Goal: Task Accomplishment & Management: Complete application form

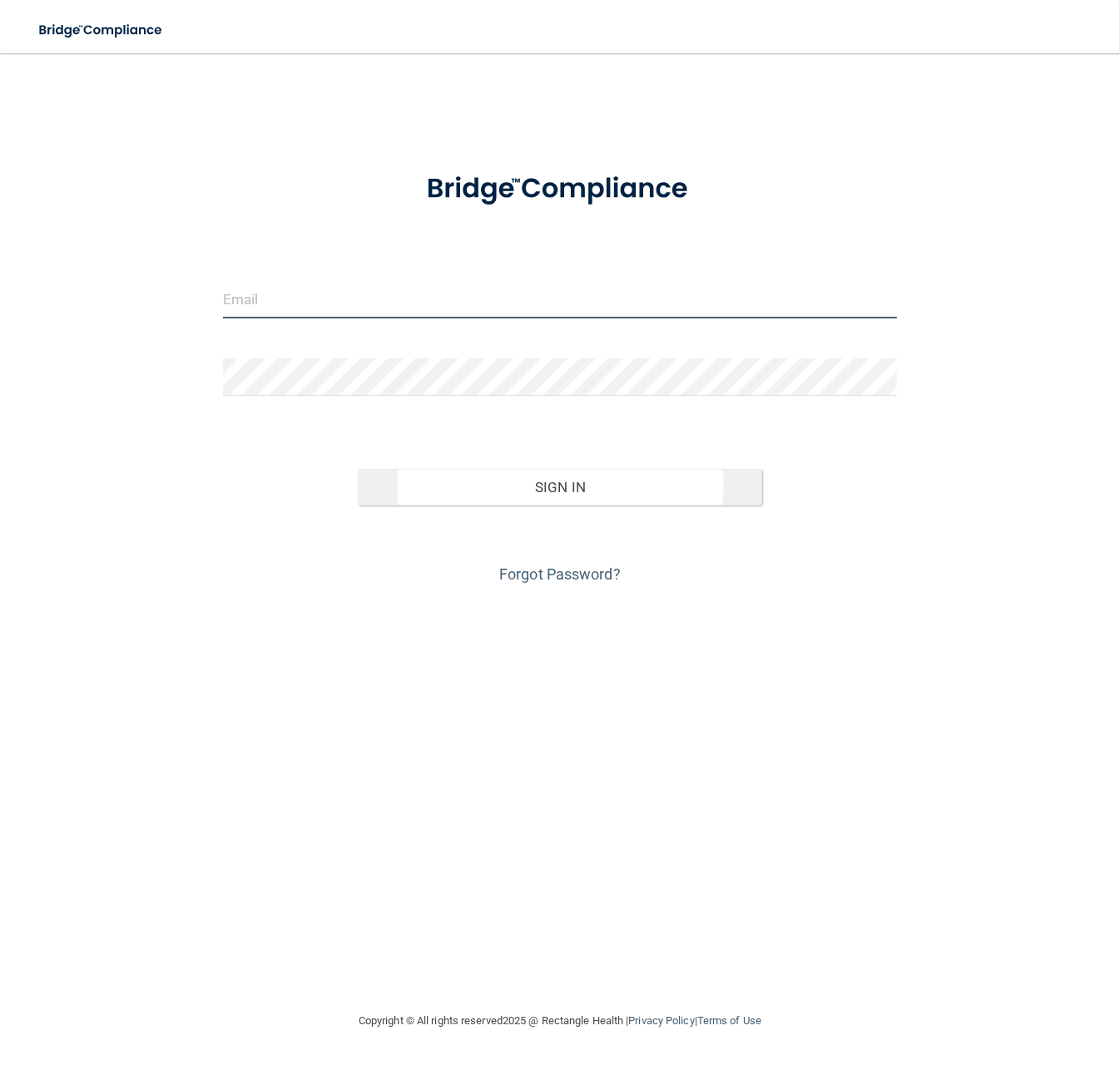
type input "[PERSON_NAME][EMAIL_ADDRESS][DOMAIN_NAME]"
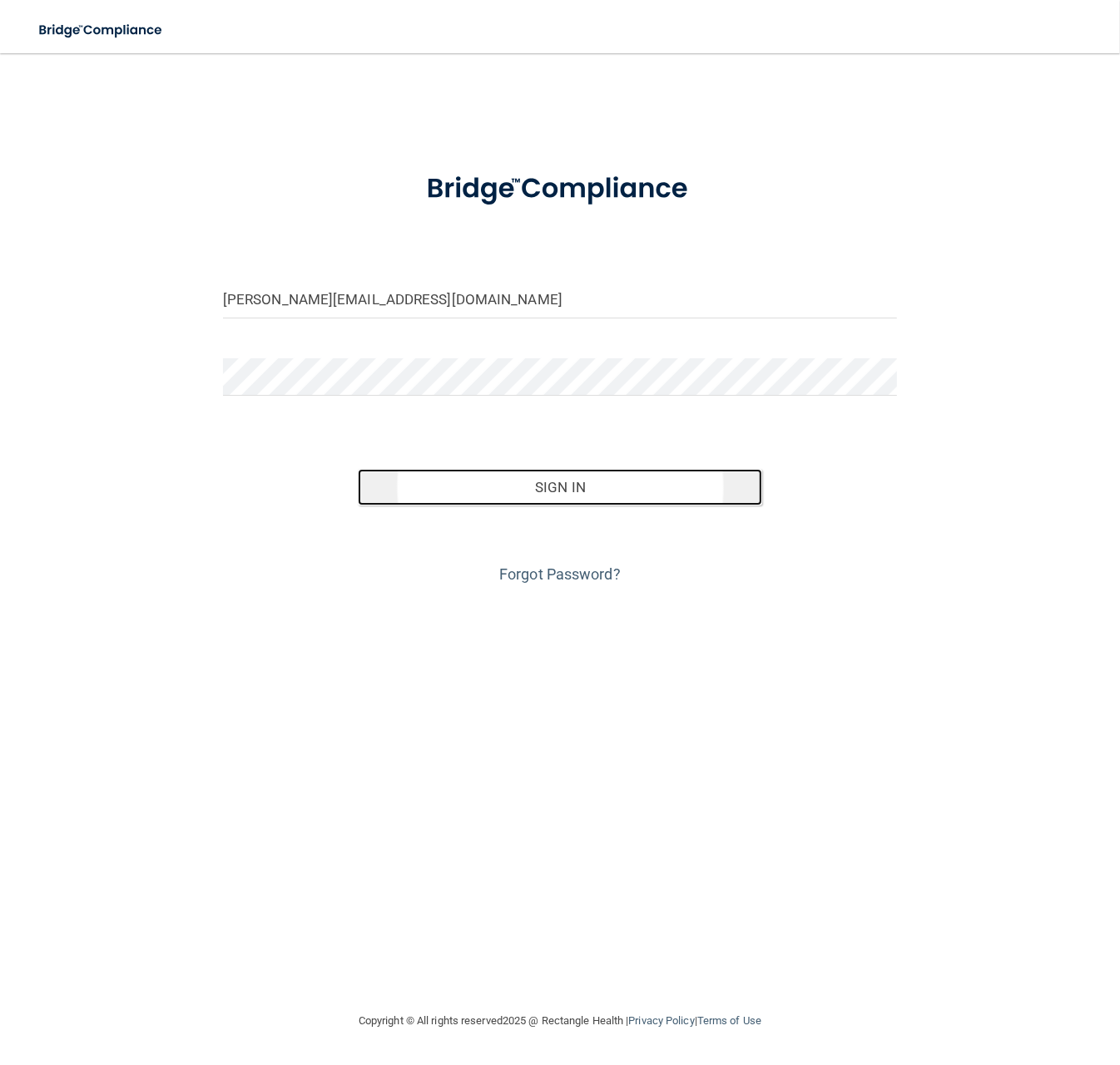
click at [499, 501] on button "Sign In" at bounding box center [559, 488] width 404 height 37
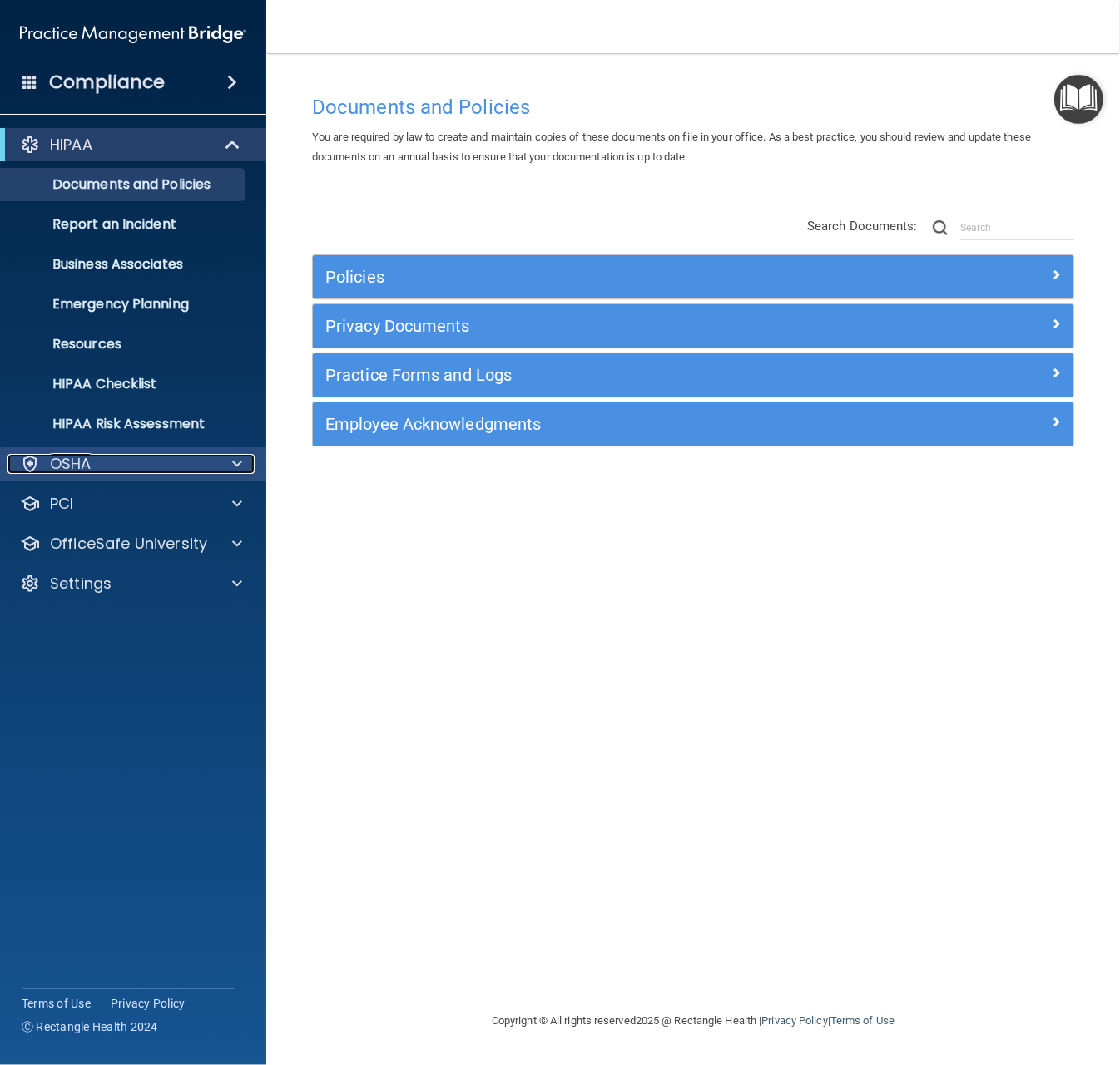
click at [131, 469] on div "OSHA" at bounding box center [111, 463] width 206 height 20
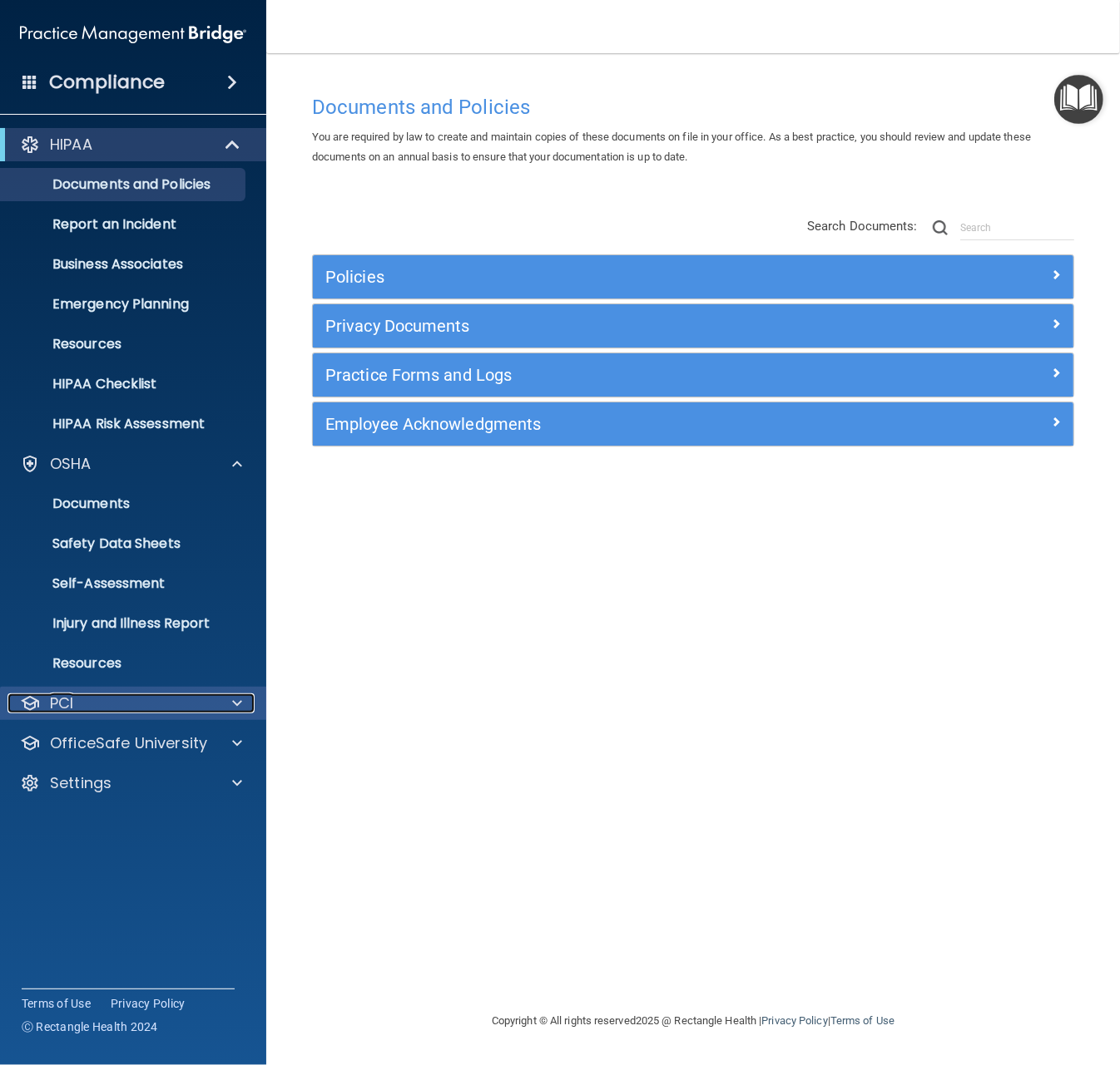
click at [112, 702] on div "PCI" at bounding box center [111, 704] width 206 height 20
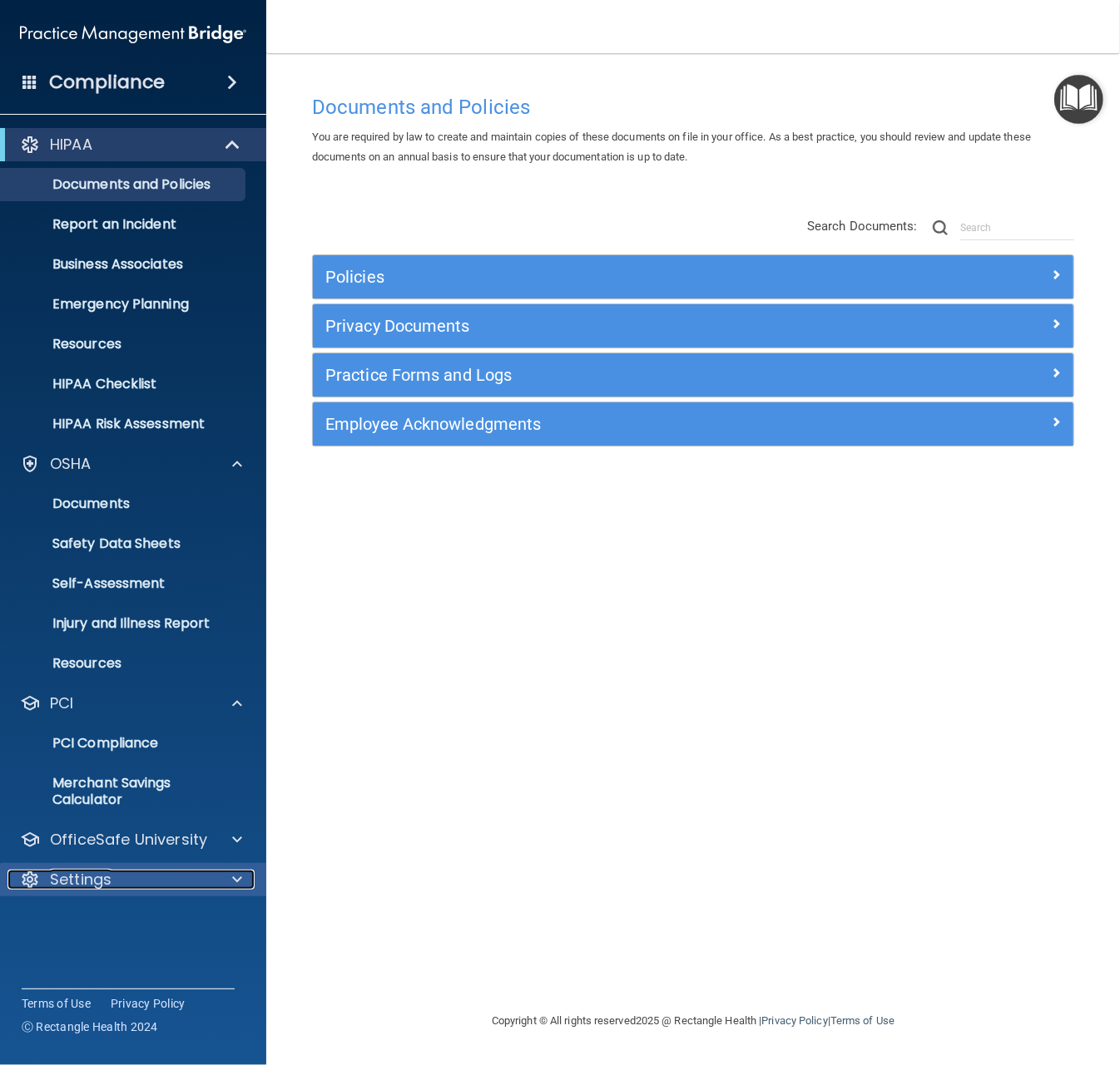
click at [112, 878] on div "Settings" at bounding box center [111, 880] width 206 height 20
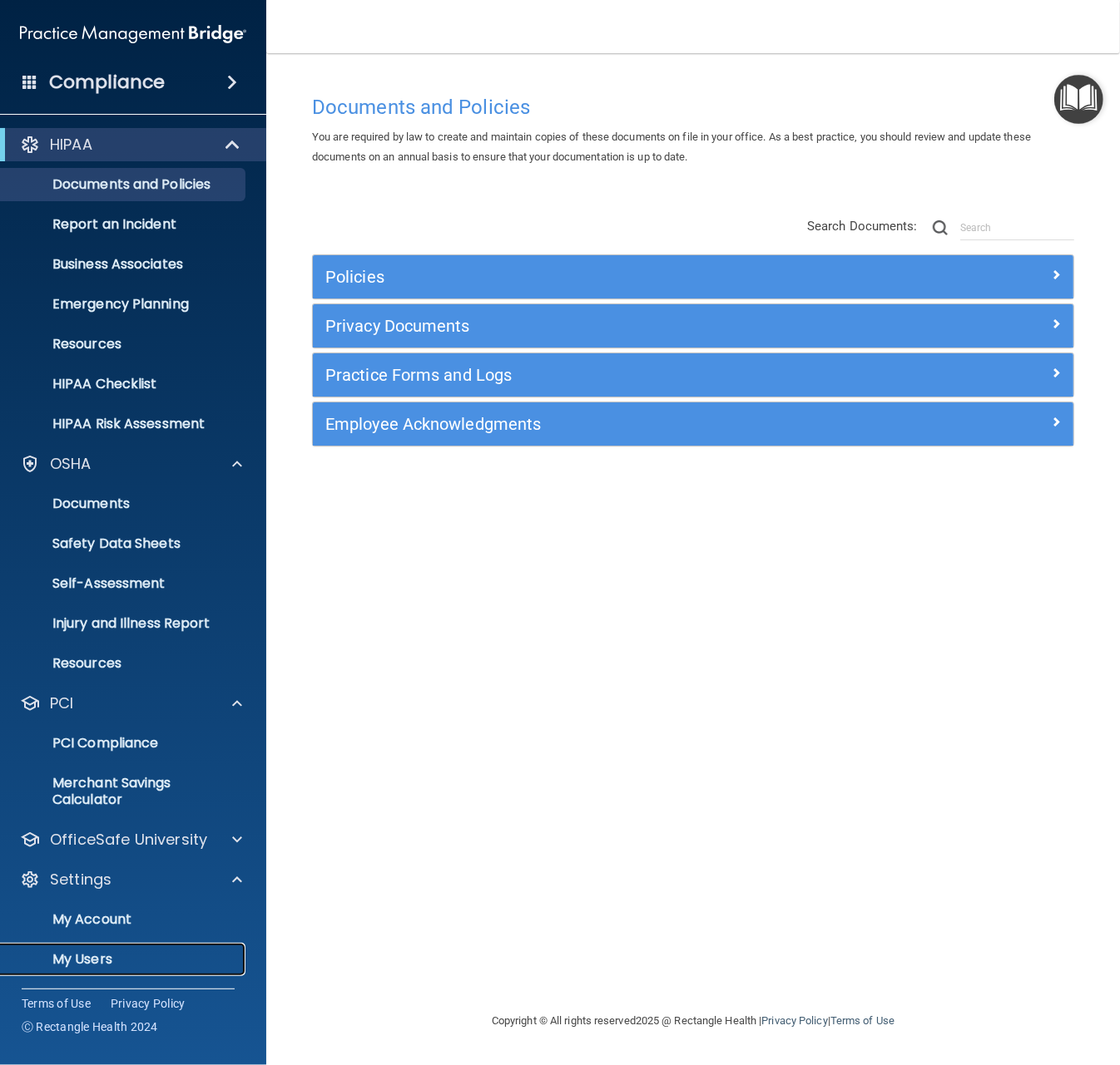
click at [96, 948] on link "My Users" at bounding box center [114, 960] width 262 height 33
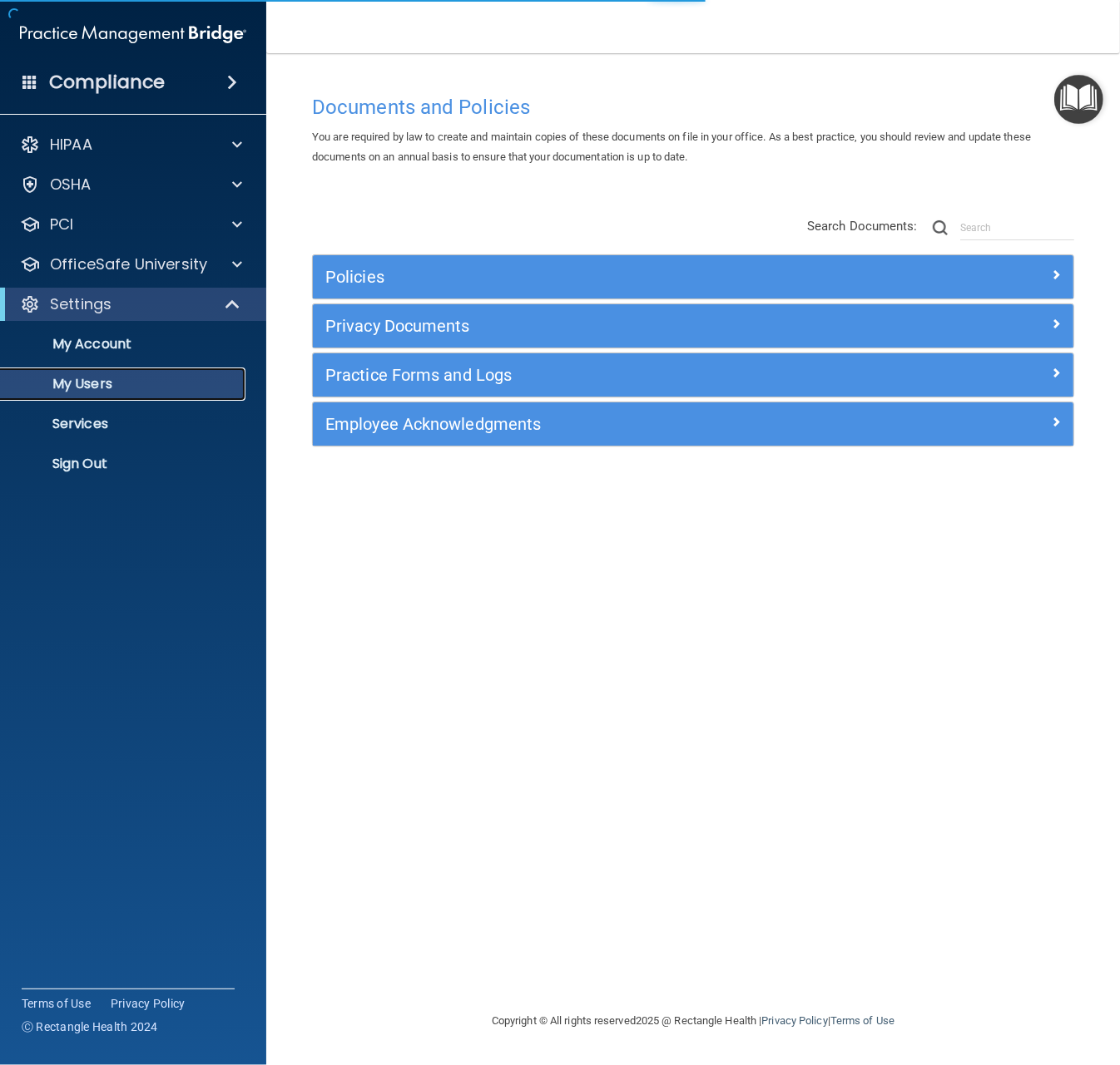
select select "20"
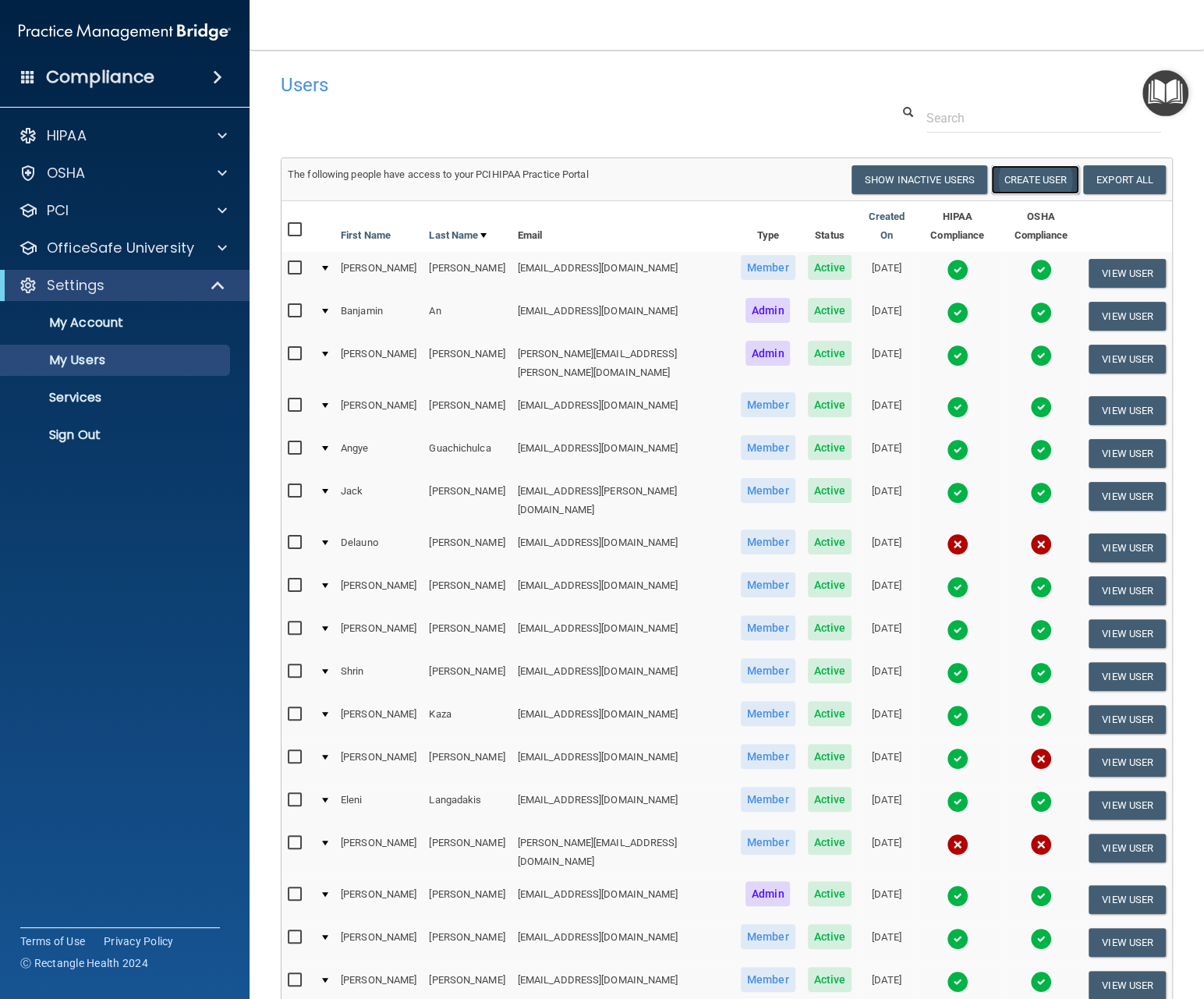
click at [1011, 184] on button "Create User" at bounding box center [1035, 180] width 89 height 29
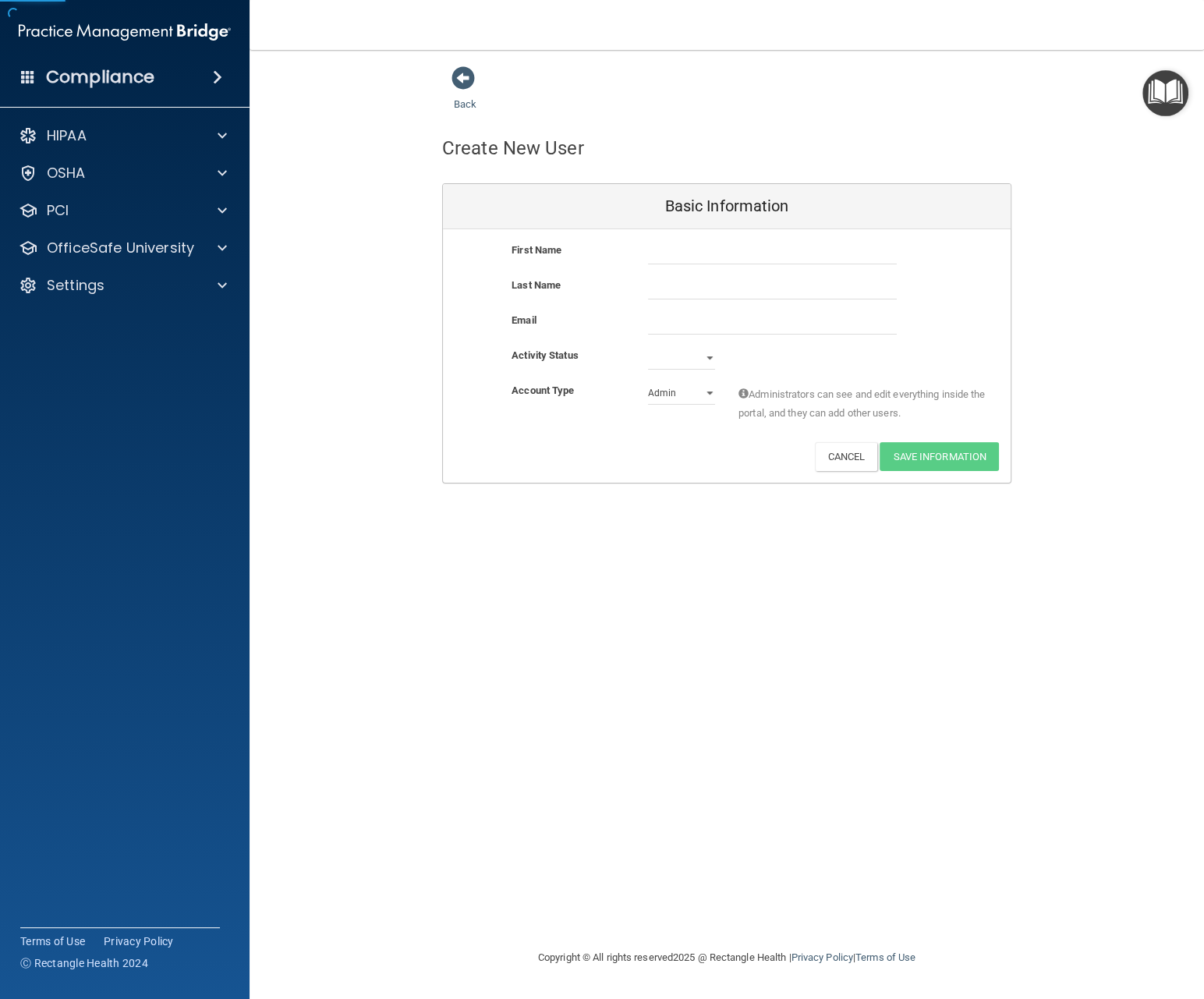
click at [720, 274] on div "First Name" at bounding box center [727, 258] width 568 height 35
click at [713, 255] on input "text" at bounding box center [772, 253] width 249 height 24
type input "Meriam"
click at [686, 276] on input "text" at bounding box center [772, 288] width 249 height 24
type input "Kharieh"
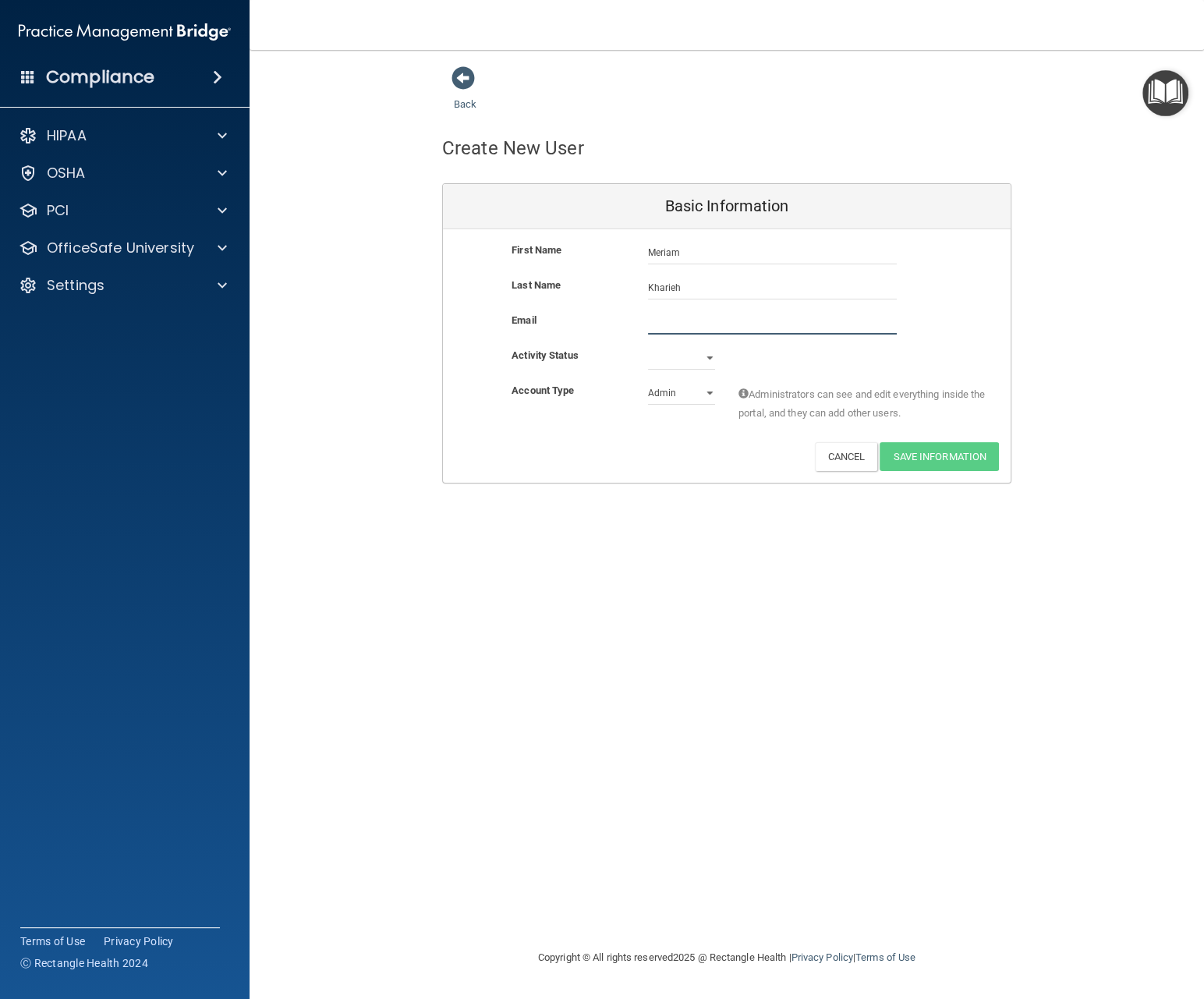
click at [666, 328] on input "email" at bounding box center [772, 323] width 249 height 24
click at [685, 362] on select "Active Inactive" at bounding box center [681, 358] width 67 height 24
select select "active"
click at [648, 346] on select "Active Inactive" at bounding box center [681, 358] width 67 height 24
click at [665, 393] on select "Admin Member" at bounding box center [681, 394] width 67 height 24
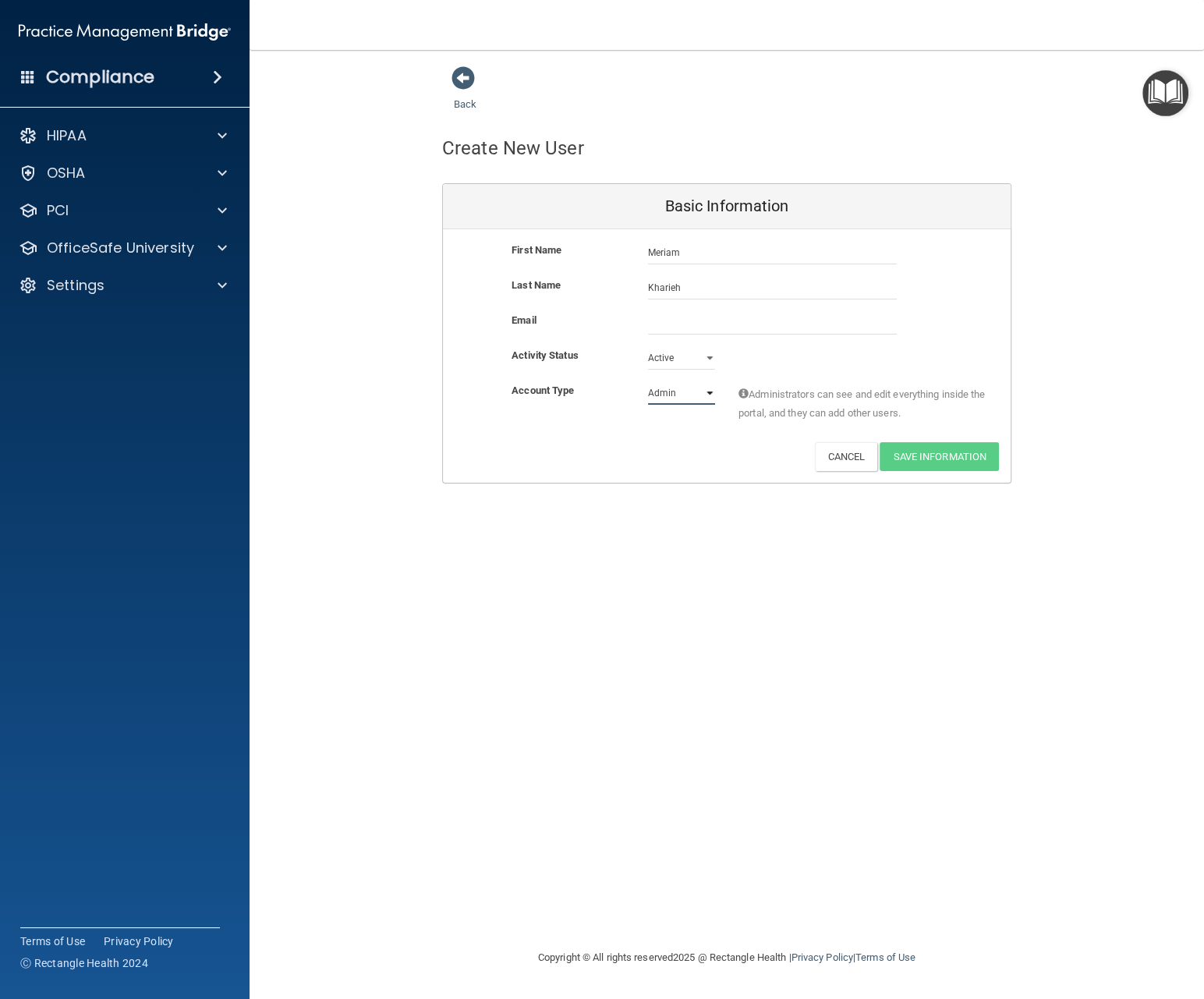
select select "practice_member"
click at [648, 382] on select "Admin Member" at bounding box center [681, 394] width 67 height 24
click at [683, 319] on input "email" at bounding box center [772, 323] width 249 height 24
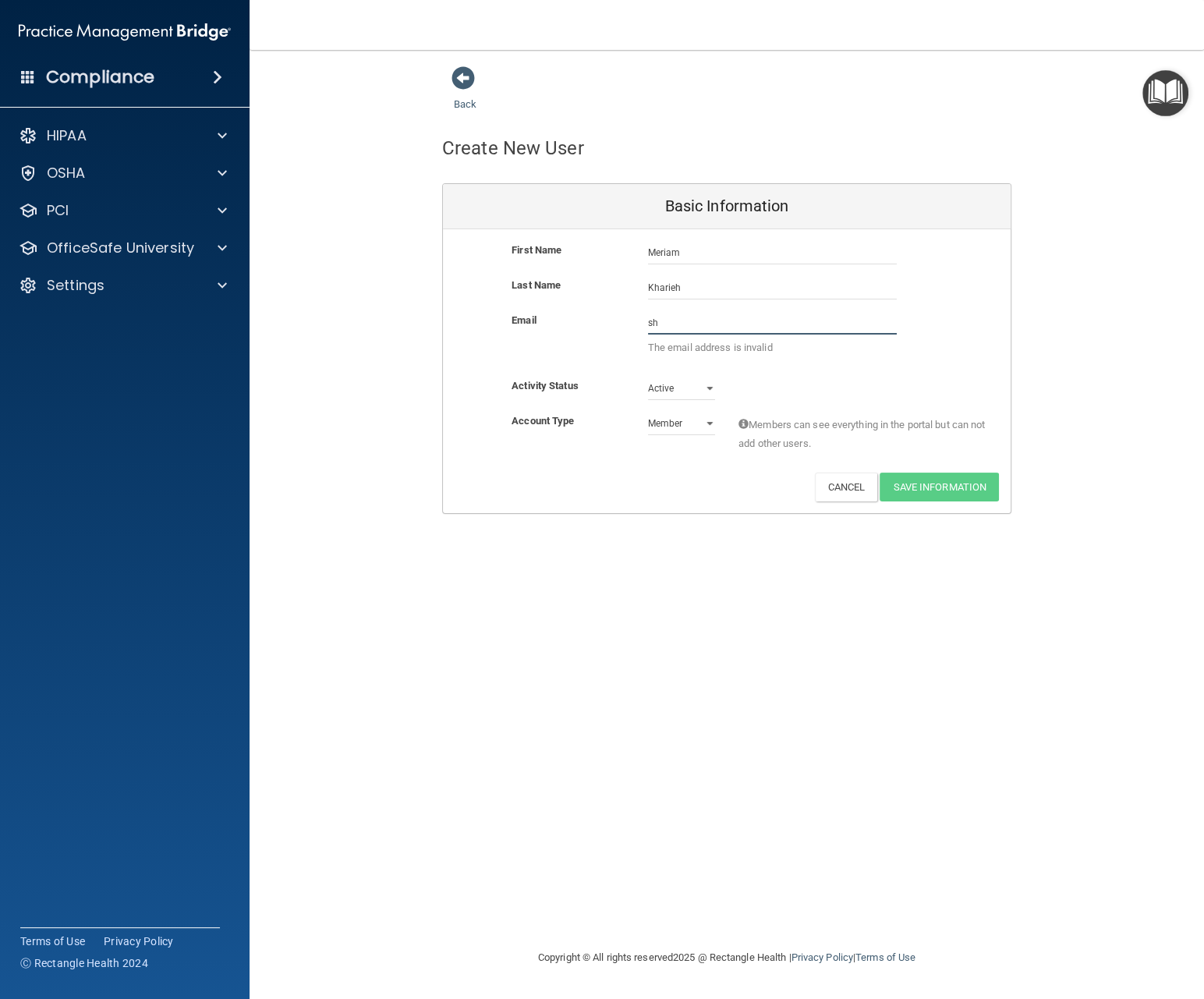
type input "s"
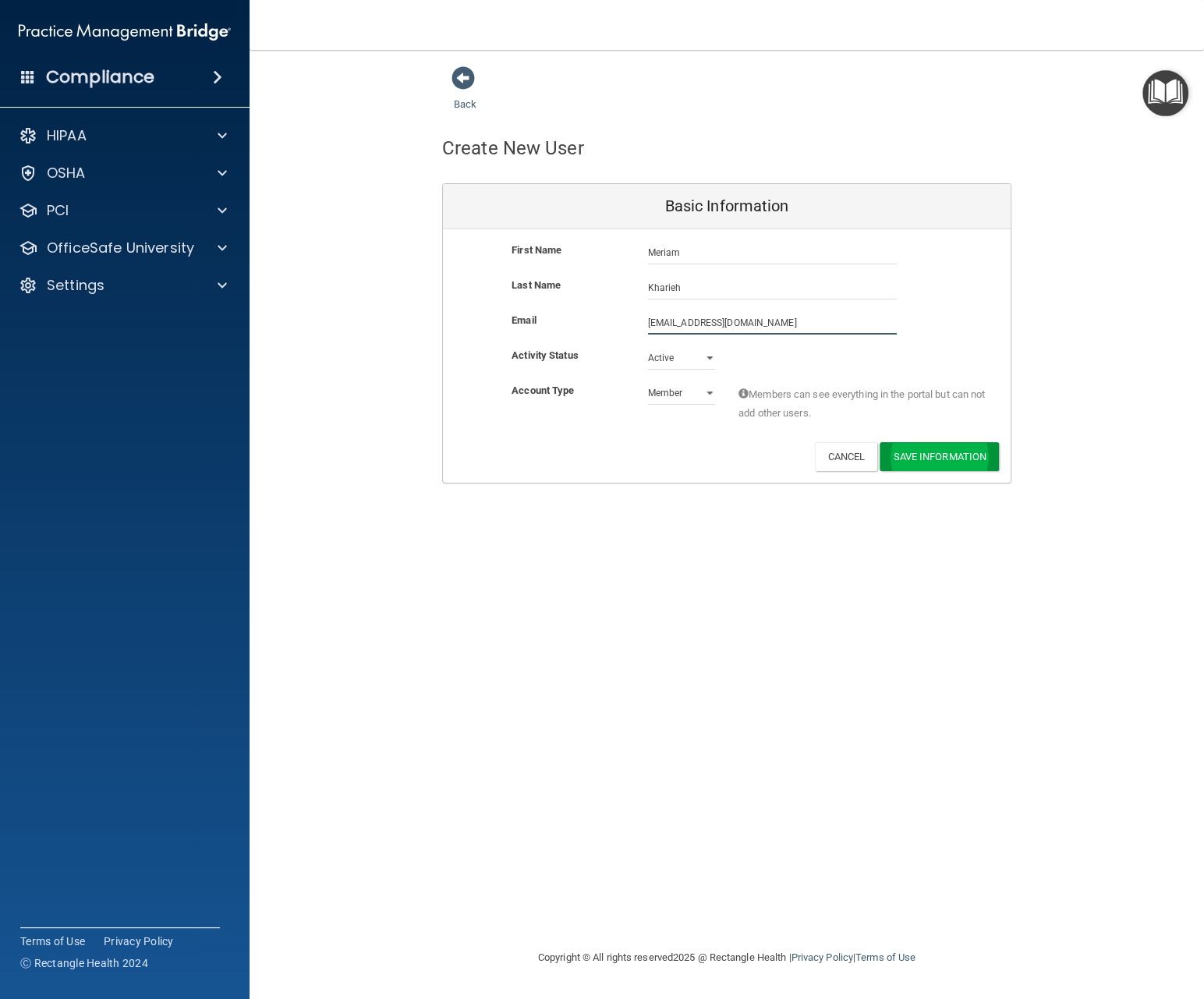
type input "[EMAIL_ADDRESS][DOMAIN_NAME]"
click at [970, 457] on button "Save Information" at bounding box center [939, 457] width 120 height 29
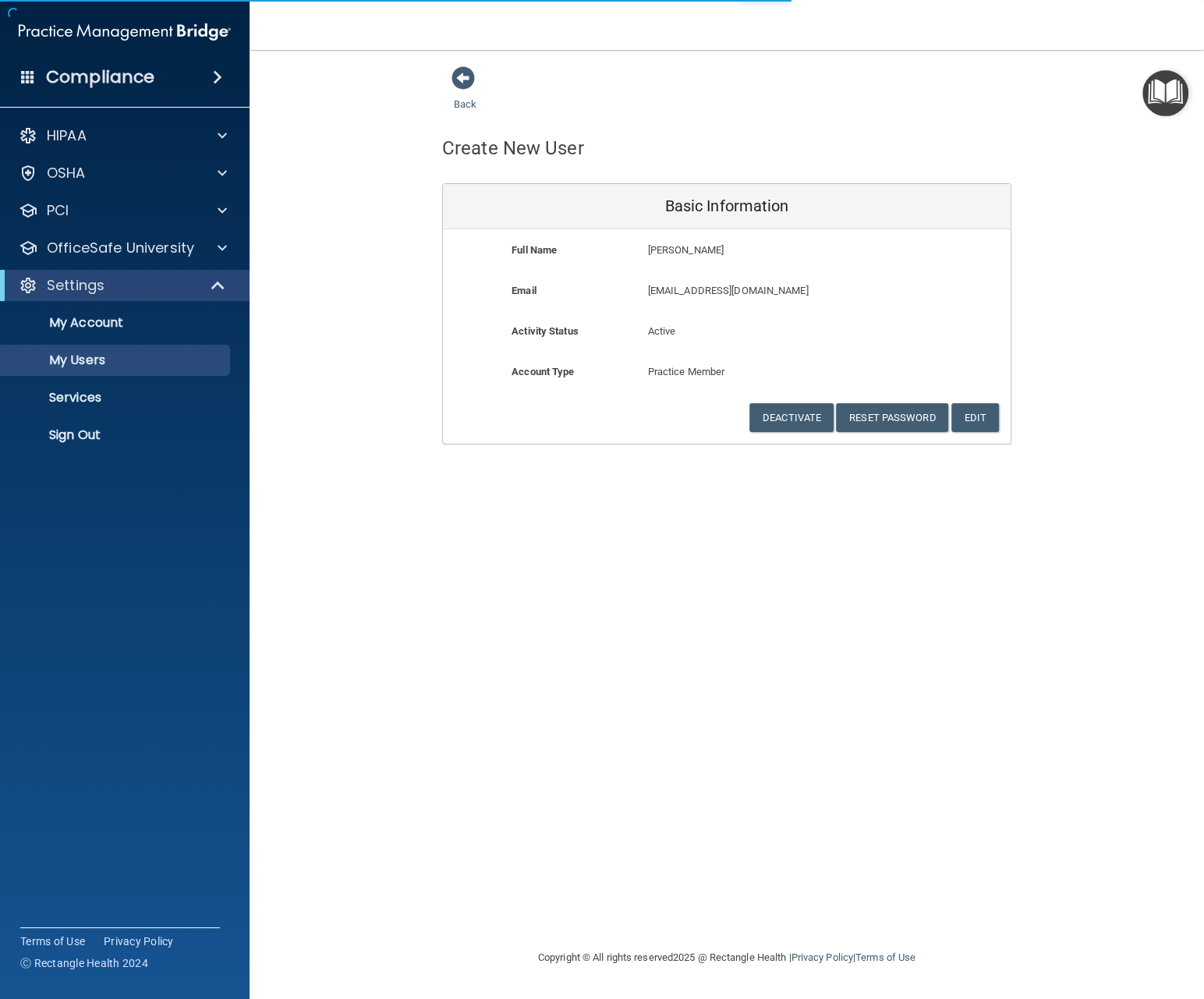
select select "20"
